Goal: Obtain resource: Download file/media

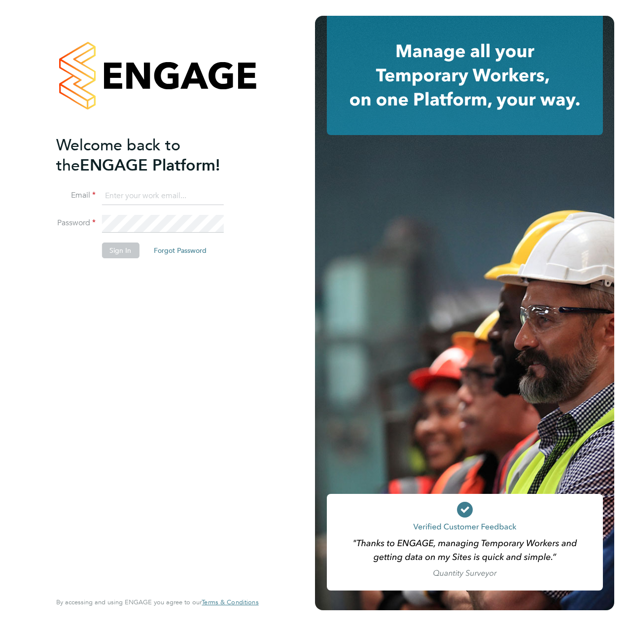
type input "[EMAIL_ADDRESS][DOMAIN_NAME]"
click at [95, 285] on div "Welcome back to the ENGAGE Platform! Email [EMAIL_ADDRESS][DOMAIN_NAME] Passwor…" at bounding box center [152, 362] width 192 height 454
click at [107, 254] on button "Sign In" at bounding box center [119, 250] width 37 height 16
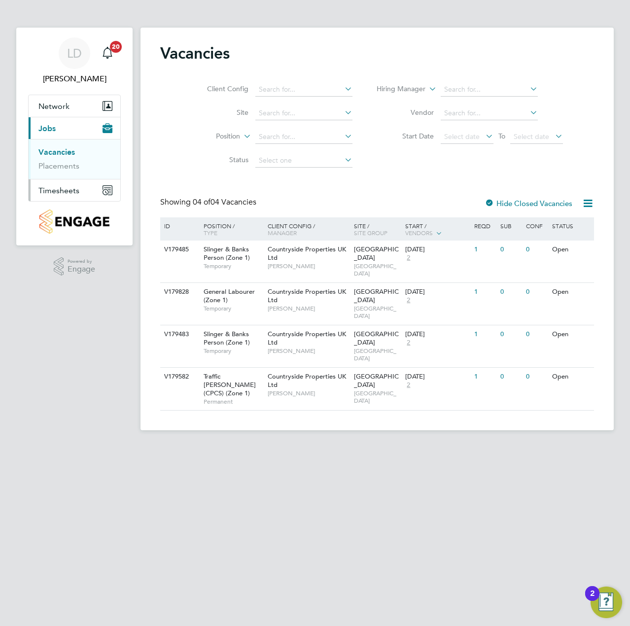
click at [57, 191] on span "Timesheets" at bounding box center [58, 190] width 41 height 9
click at [55, 134] on button "Current page: Jobs" at bounding box center [75, 128] width 92 height 22
click at [62, 171] on ul "Vacancies Placements" at bounding box center [75, 159] width 92 height 40
click at [65, 168] on link "Placements" at bounding box center [58, 165] width 41 height 9
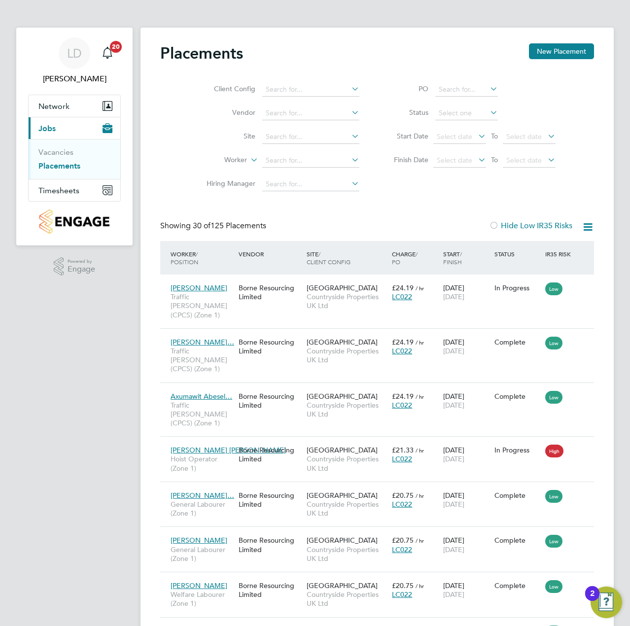
click at [590, 229] on icon at bounding box center [587, 227] width 12 height 12
click at [535, 251] on li "Download Placements Report" at bounding box center [539, 250] width 105 height 14
click at [46, 196] on button "Timesheets" at bounding box center [75, 190] width 92 height 22
click at [64, 172] on link "Timesheets" at bounding box center [58, 173] width 41 height 9
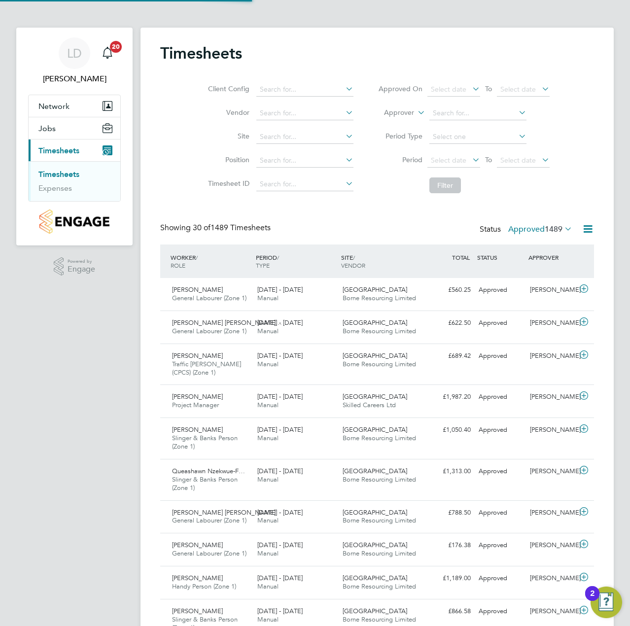
scroll to position [33, 86]
click at [582, 228] on icon at bounding box center [587, 229] width 12 height 12
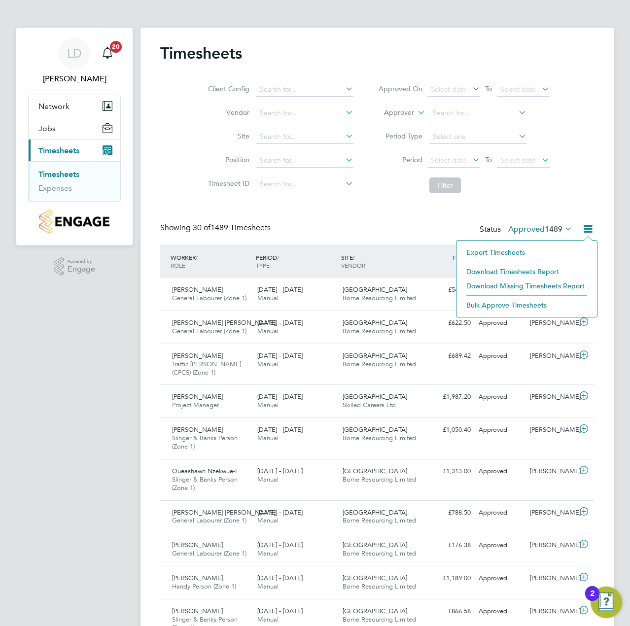
click at [517, 269] on li "Download Timesheets Report" at bounding box center [526, 272] width 131 height 14
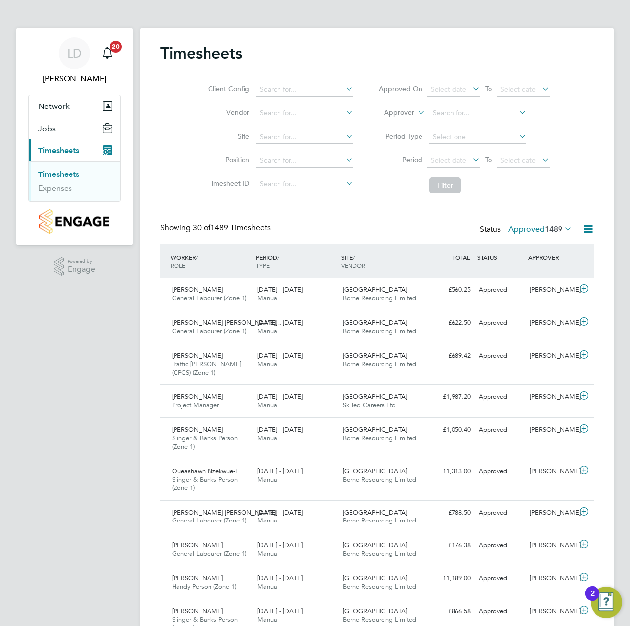
click at [589, 227] on icon at bounding box center [587, 229] width 12 height 12
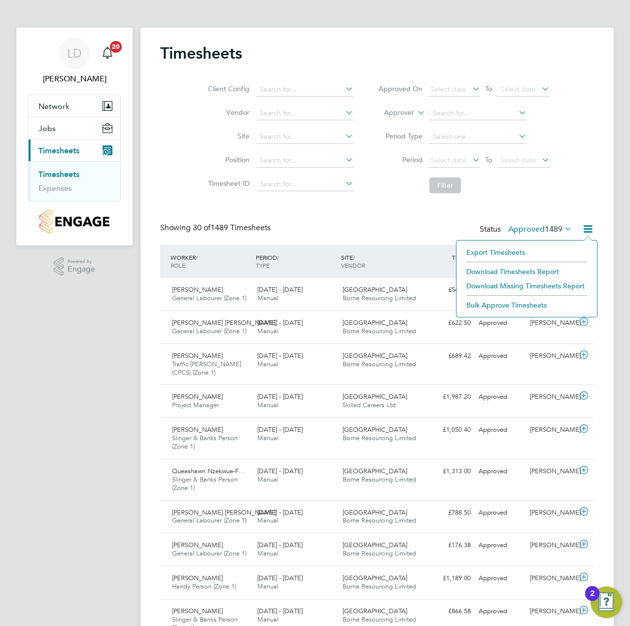
click at [443, 224] on div "Showing 30 of 1489 Timesheets Status Approved 1489" at bounding box center [377, 234] width 434 height 22
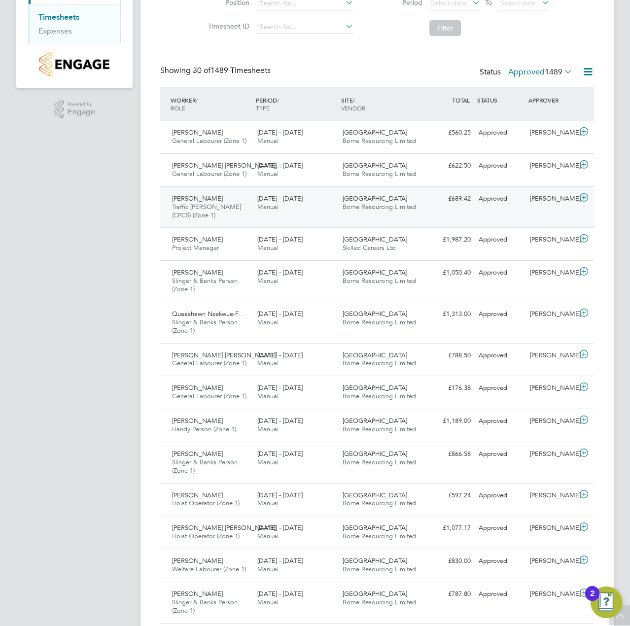
scroll to position [0, 0]
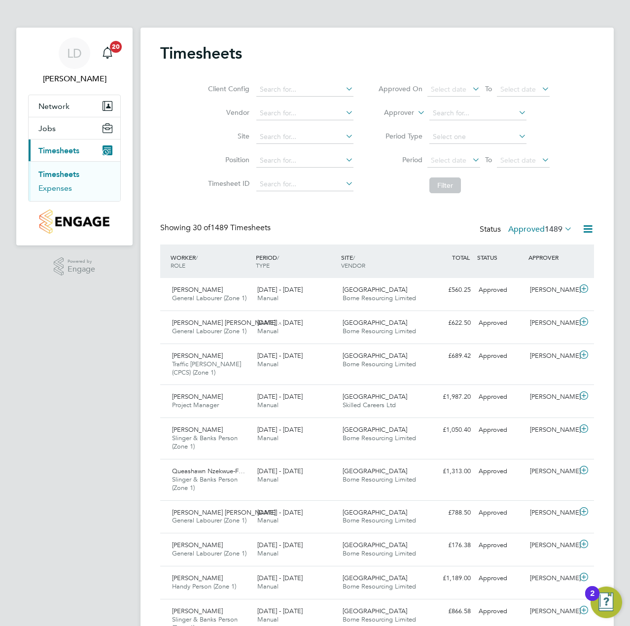
click at [56, 191] on link "Expenses" at bounding box center [55, 187] width 34 height 9
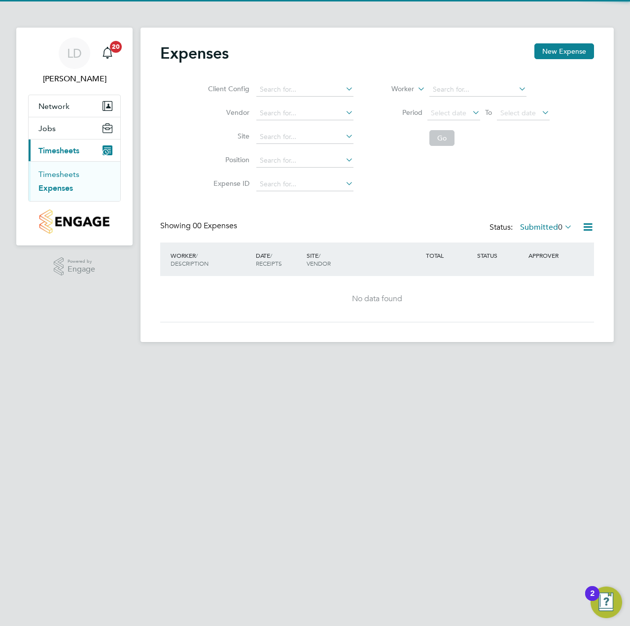
click at [66, 174] on link "Timesheets" at bounding box center [58, 173] width 41 height 9
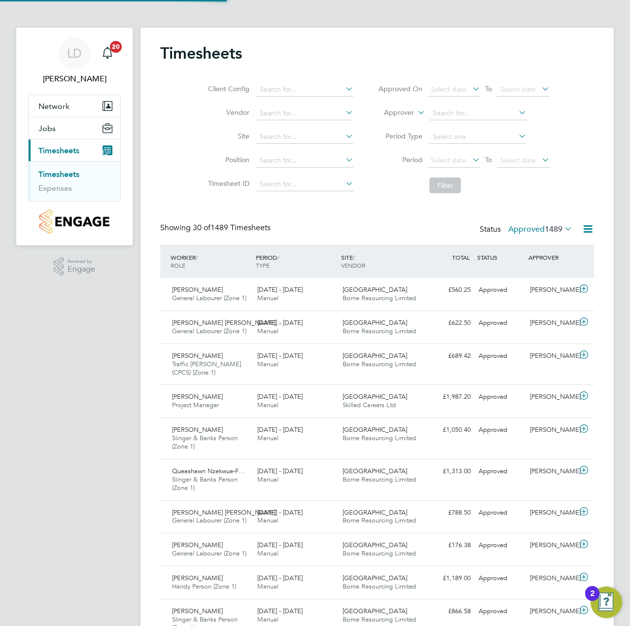
scroll to position [33, 86]
